Goal: Check status: Check status

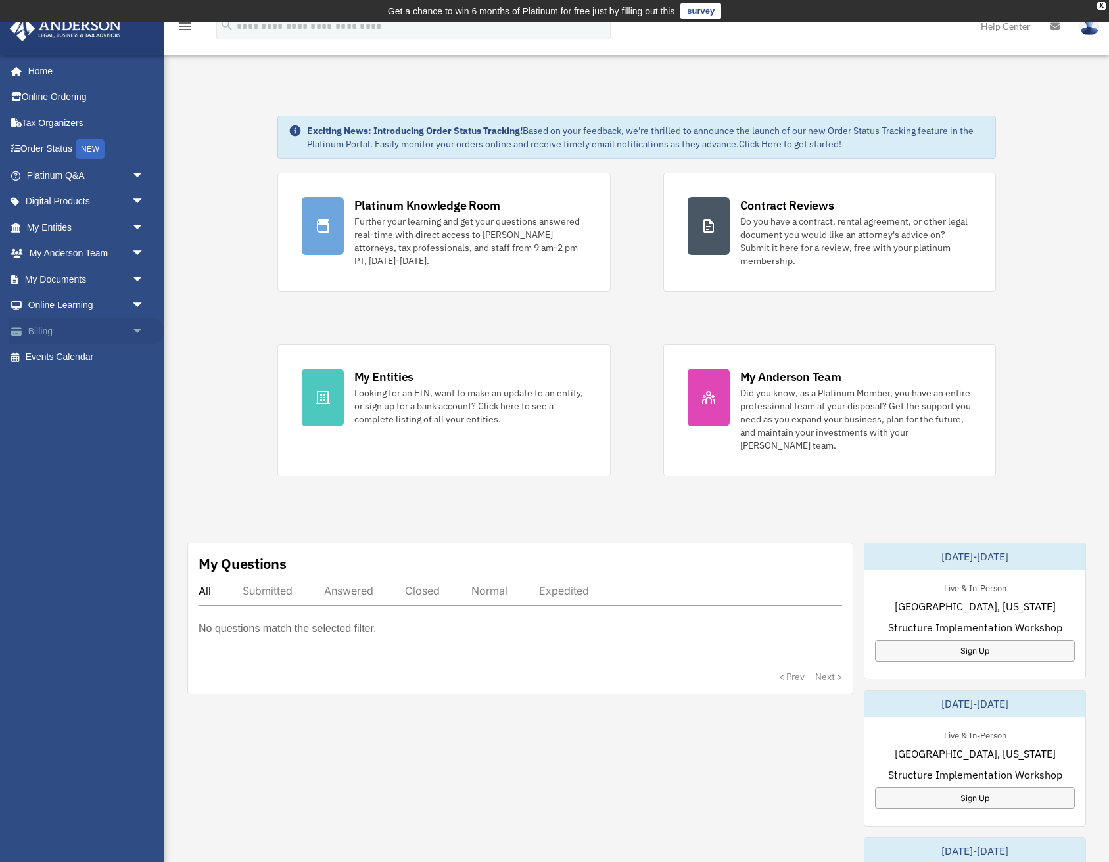
click at [138, 334] on span "arrow_drop_down" at bounding box center [144, 331] width 26 height 27
click at [71, 383] on link "Past Invoices" at bounding box center [91, 384] width 146 height 26
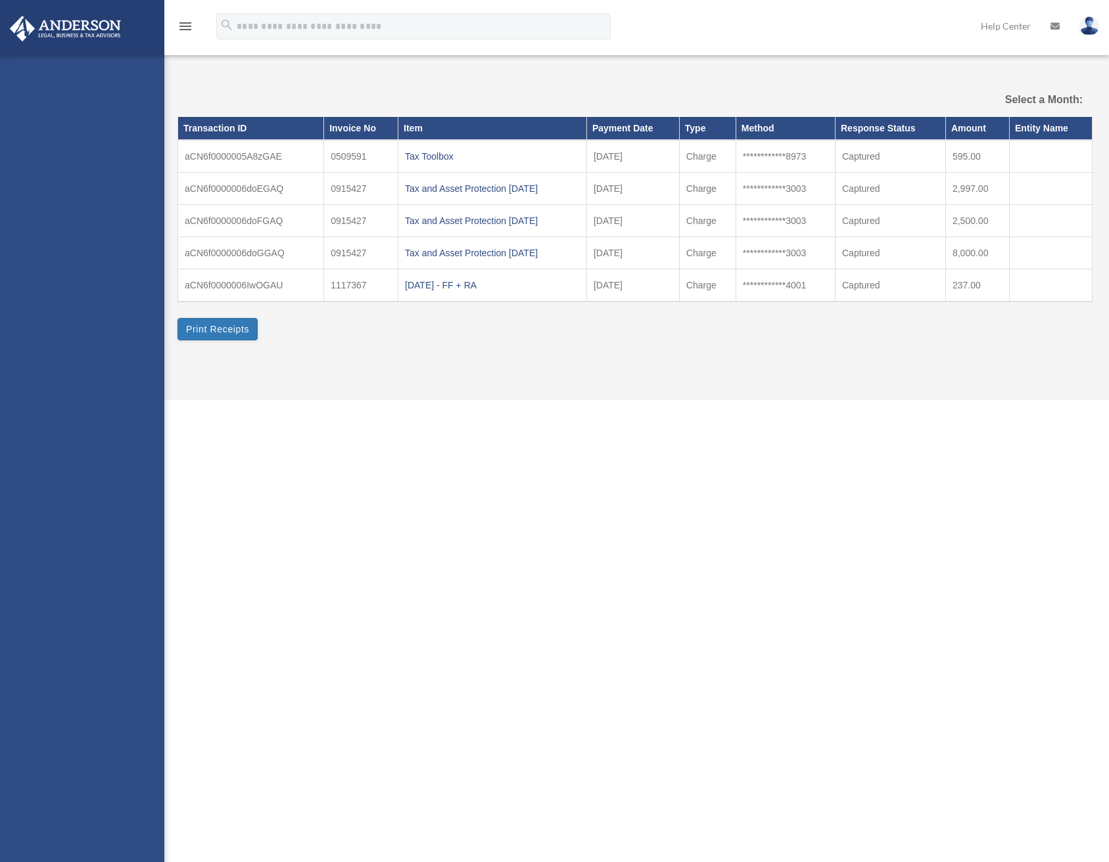
select select
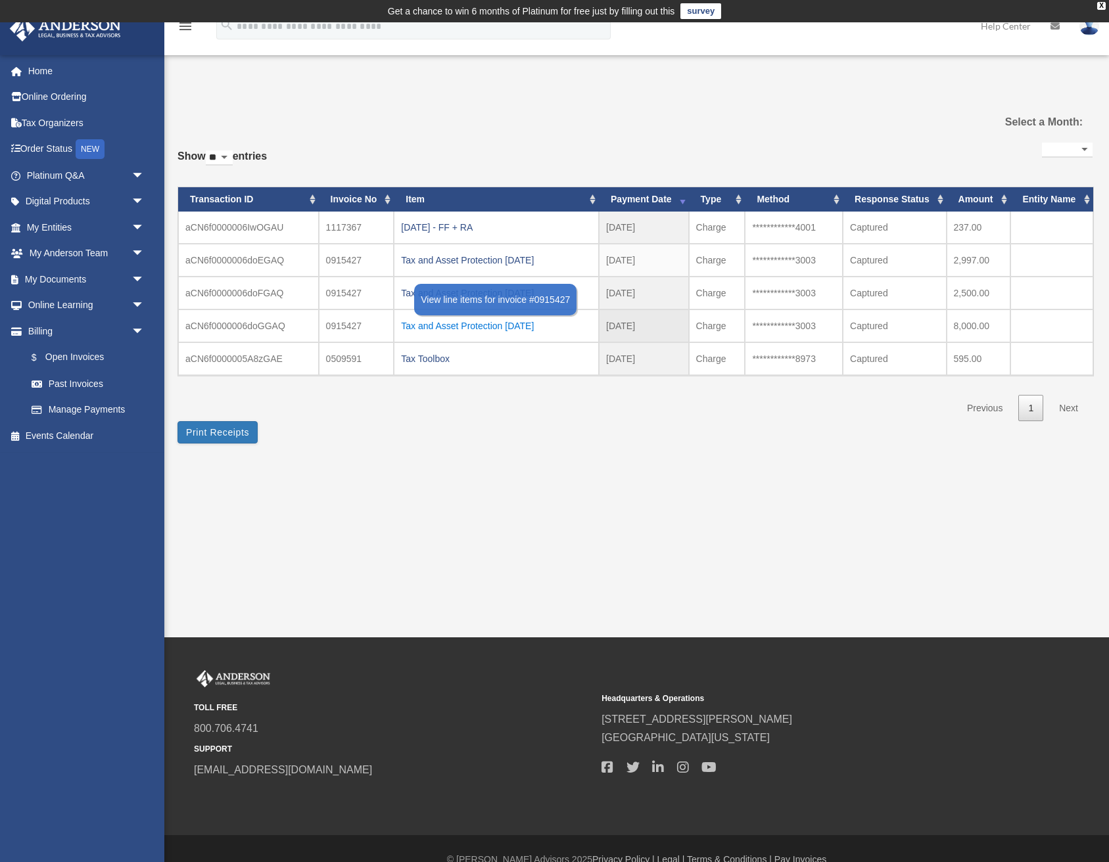
click at [488, 328] on div "Tax and Asset Protection 12.18.2021" at bounding box center [496, 326] width 191 height 18
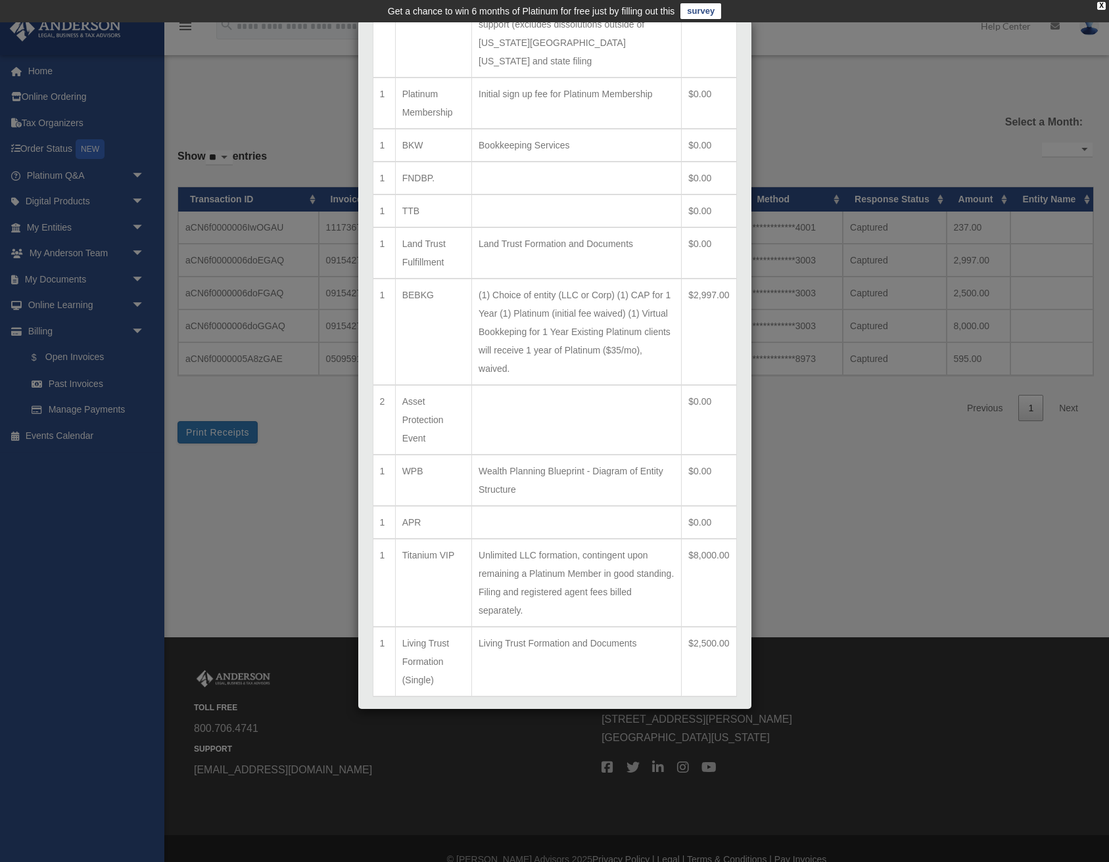
scroll to position [290, 0]
